Goal: Transaction & Acquisition: Purchase product/service

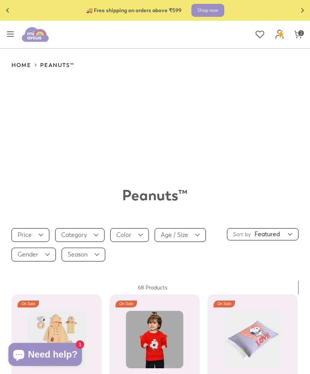
click at [297, 34] on icon at bounding box center [298, 34] width 8 height 8
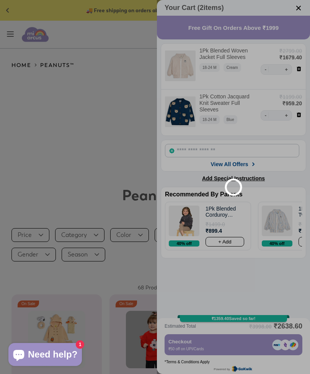
select select "*******"
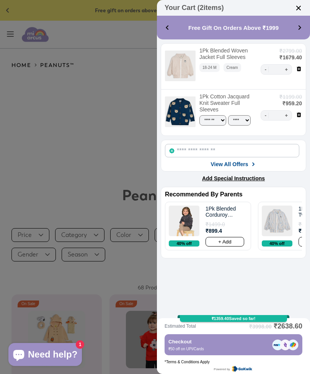
select select "*******"
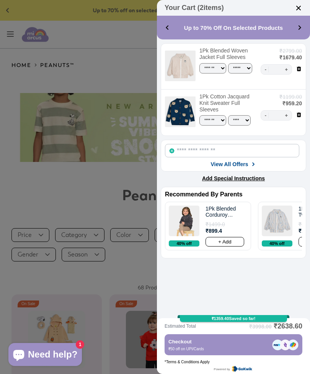
click at [301, 11] on img at bounding box center [299, 8] width 8 height 8
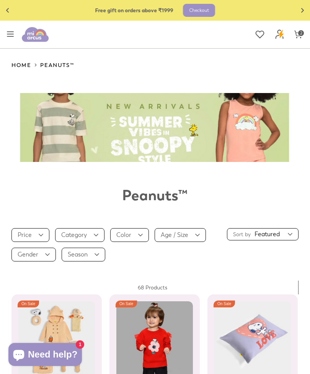
click at [6, 26] on button "Toggle menu" at bounding box center [10, 34] width 15 height 16
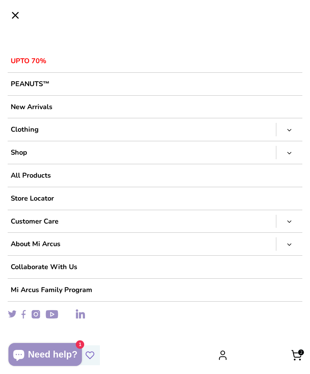
click at [33, 63] on link "UPTO 70%" at bounding box center [144, 61] width 272 height 23
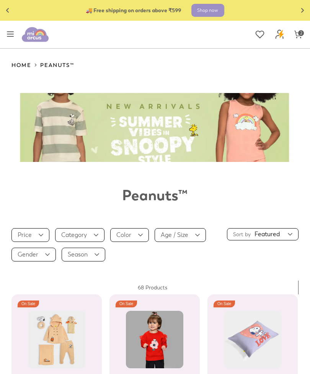
scroll to position [138, 0]
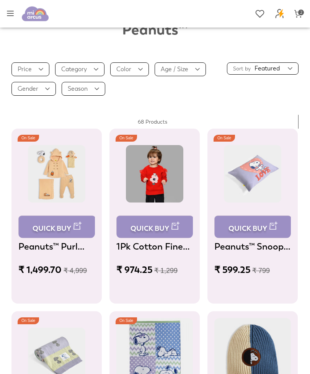
click at [71, 226] on link "Quick buy" at bounding box center [57, 227] width 77 height 22
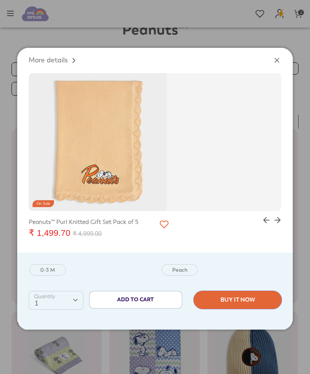
click at [147, 295] on button "Add to Cart" at bounding box center [136, 300] width 92 height 17
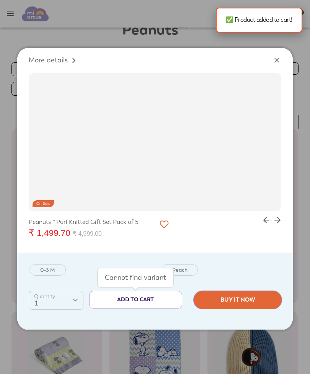
click at [277, 63] on icon "Close" at bounding box center [277, 60] width 8 height 8
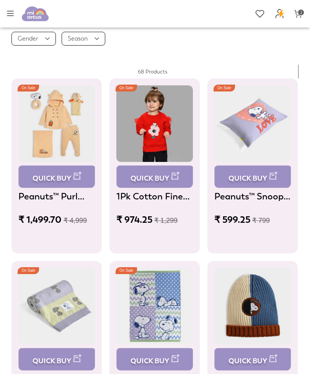
scroll to position [0, 0]
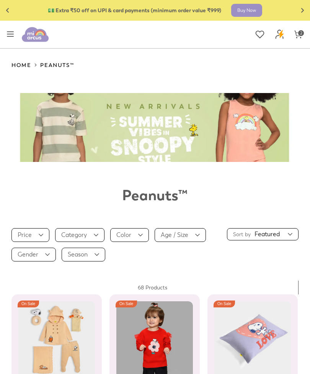
click at [281, 36] on icon at bounding box center [281, 33] width 5 height 8
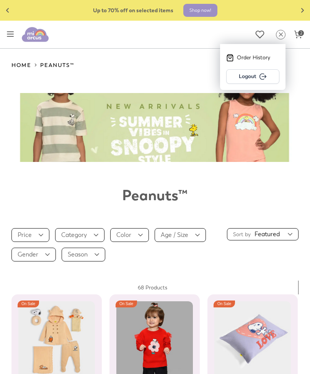
click at [58, 58] on nav "Home Right Peanuts™" at bounding box center [154, 65] width 287 height 33
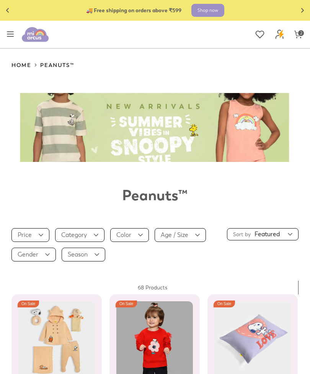
click at [269, 234] on summary "Sort by Featured" at bounding box center [263, 234] width 72 height 12
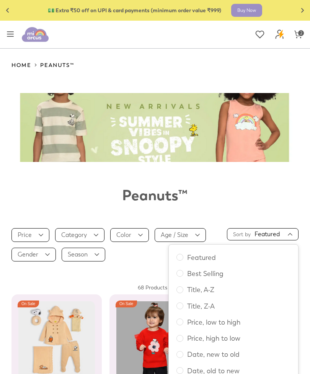
click at [91, 239] on summary "Category" at bounding box center [79, 235] width 49 height 14
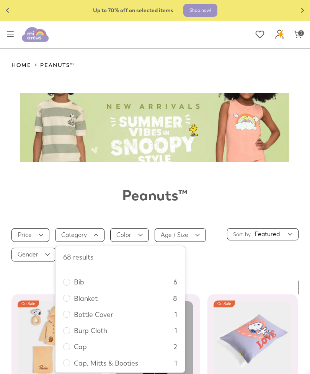
click at [42, 261] on summary "Gender" at bounding box center [33, 255] width 44 height 14
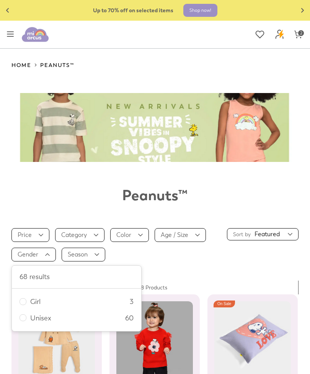
click at [94, 323] on span "Unisex" at bounding box center [77, 318] width 95 height 10
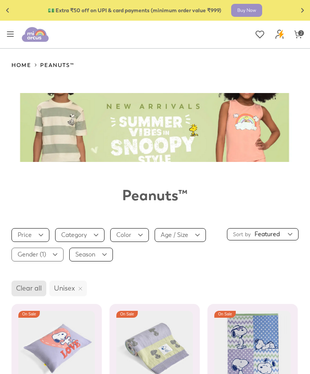
click at [273, 234] on summary "Sort by Featured" at bounding box center [263, 234] width 72 height 12
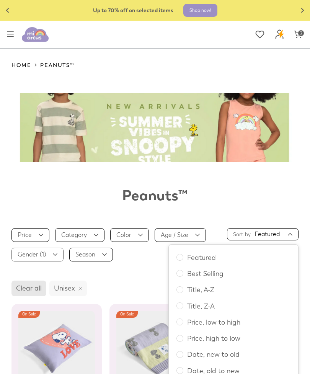
click at [228, 321] on label "Price, low to high" at bounding box center [234, 322] width 114 height 10
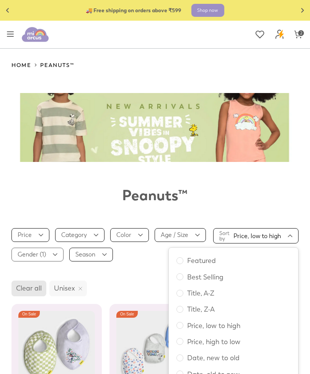
click at [79, 295] on link "Unisex" at bounding box center [68, 289] width 38 height 16
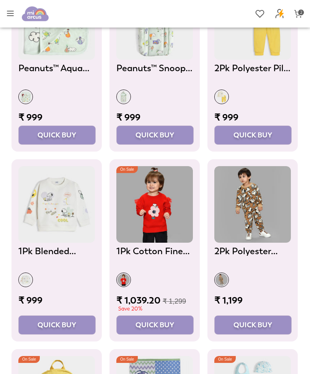
scroll to position [1783, 0]
